Goal: Task Accomplishment & Management: Manage account settings

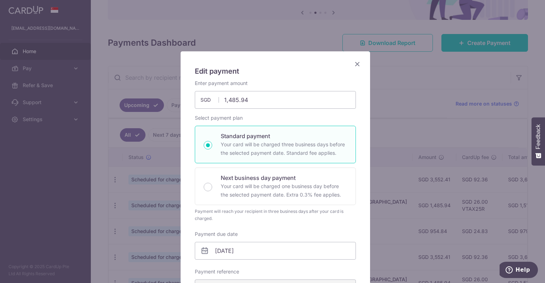
click at [356, 65] on icon "Close" at bounding box center [357, 64] width 9 height 9
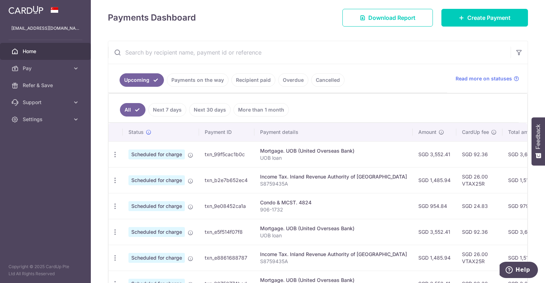
scroll to position [106, 0]
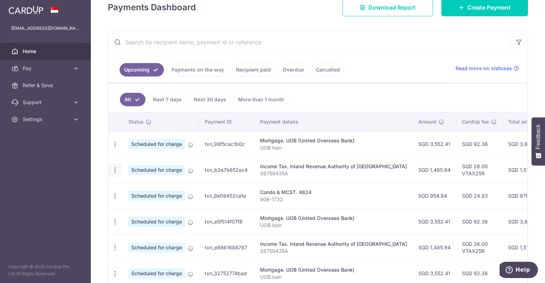
click at [116, 171] on icon "button" at bounding box center [114, 170] width 7 height 7
click at [129, 206] on span "Cancel payment" at bounding box center [153, 207] width 48 height 9
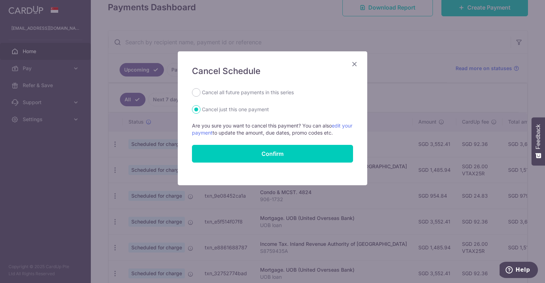
click at [238, 96] on label "Cancel all future payments in this series" at bounding box center [248, 92] width 92 height 9
click at [200, 96] on input "Cancel all future payments in this series" at bounding box center [196, 92] width 9 height 9
radio input "true"
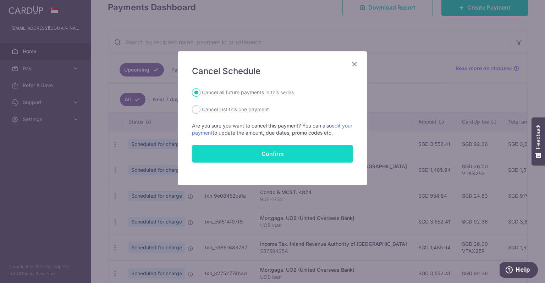
click at [257, 157] on button "Confirm" at bounding box center [272, 154] width 161 height 18
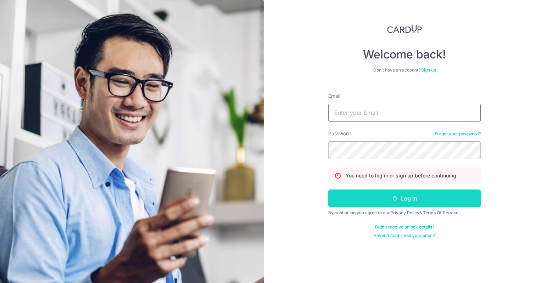
type input "[EMAIL_ADDRESS][DOMAIN_NAME]"
click at [404, 201] on button "Log in" at bounding box center [404, 199] width 152 height 18
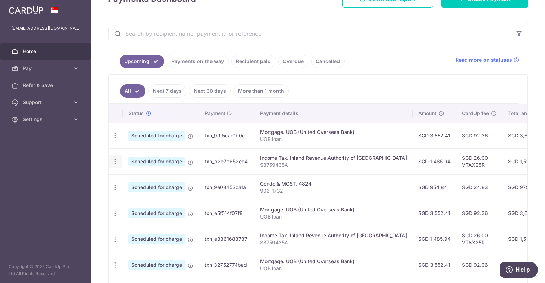
scroll to position [115, 0]
click at [117, 160] on icon "button" at bounding box center [114, 161] width 7 height 7
click at [421, 167] on td "SGD 1,485.94" at bounding box center [434, 162] width 44 height 26
click at [112, 161] on icon "button" at bounding box center [114, 161] width 7 height 7
click at [133, 195] on span "Cancel payment" at bounding box center [153, 198] width 48 height 9
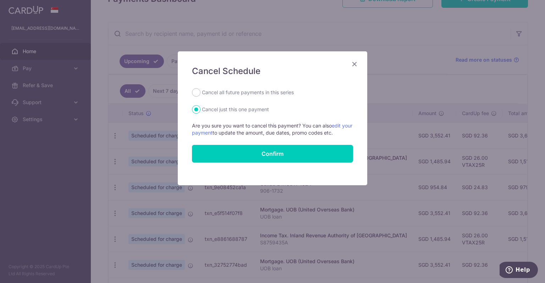
click at [252, 95] on label "Cancel all future payments in this series" at bounding box center [248, 92] width 92 height 9
click at [200, 95] on input "Cancel all future payments in this series" at bounding box center [196, 92] width 9 height 9
radio input "true"
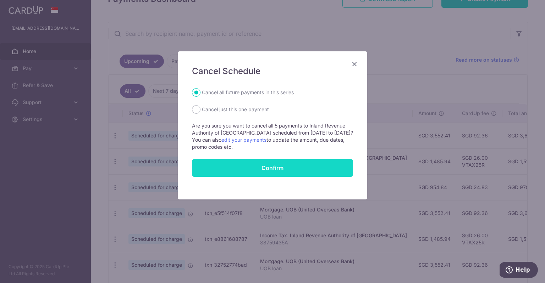
click at [276, 172] on button "Confirm" at bounding box center [272, 168] width 161 height 18
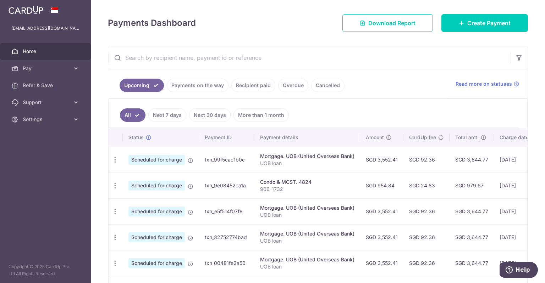
scroll to position [54, 0]
